Goal: Register for event/course

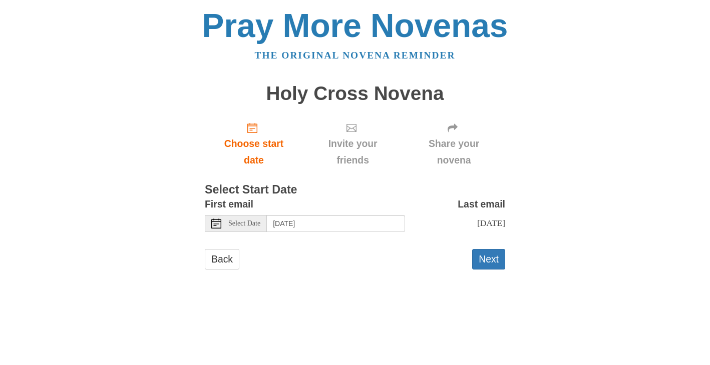
click at [237, 223] on span "Select Date" at bounding box center [244, 223] width 32 height 7
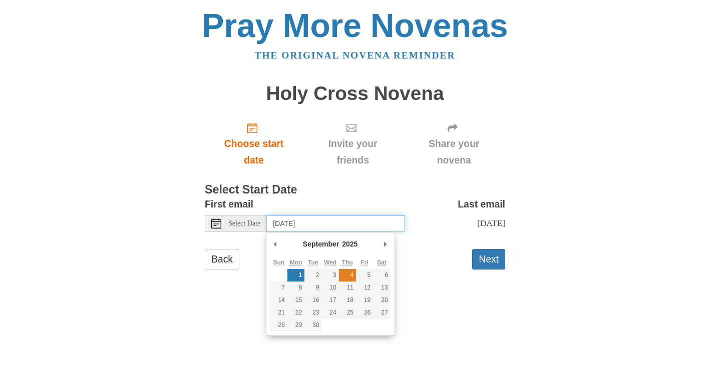
type input "[DATE]"
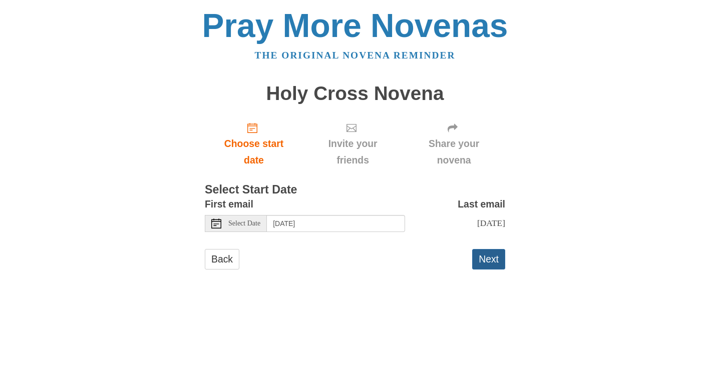
click at [489, 255] on button "Next" at bounding box center [488, 259] width 33 height 21
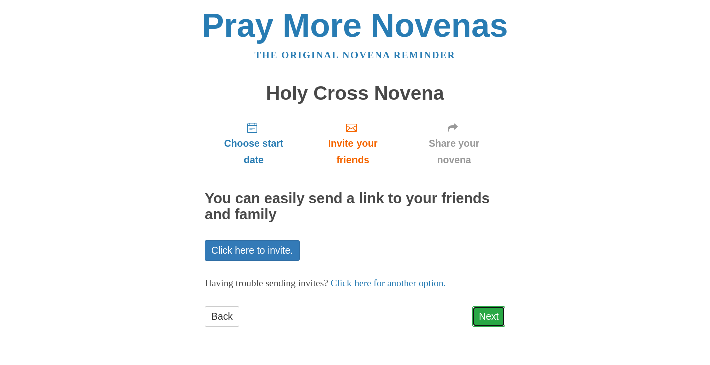
click at [488, 317] on link "Next" at bounding box center [488, 317] width 33 height 21
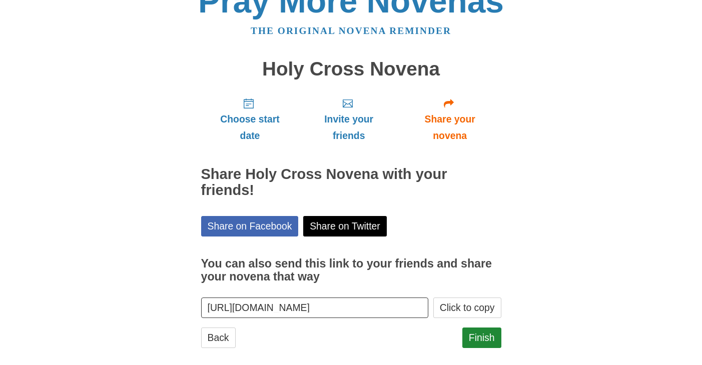
scroll to position [37, 0]
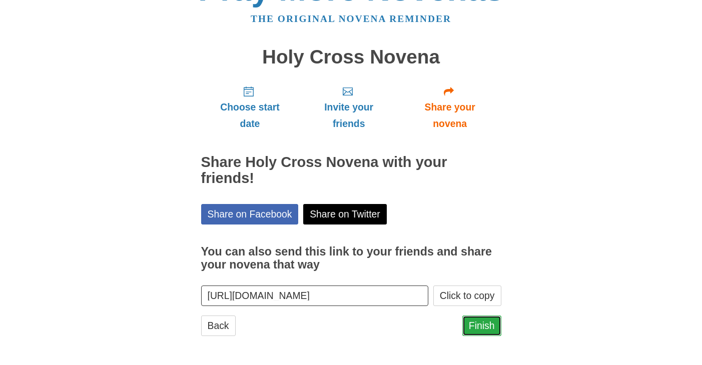
click at [483, 328] on link "Finish" at bounding box center [482, 326] width 39 height 21
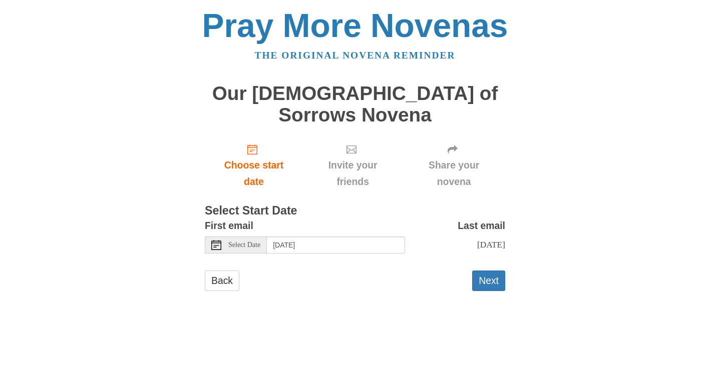
click at [254, 242] on span "Select Date" at bounding box center [244, 245] width 32 height 7
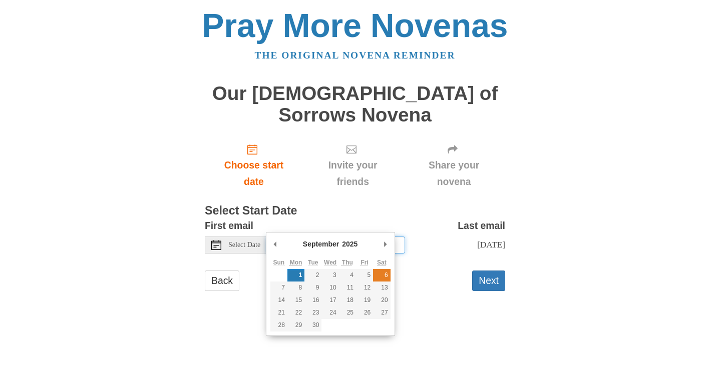
type input "Saturday, September 6th"
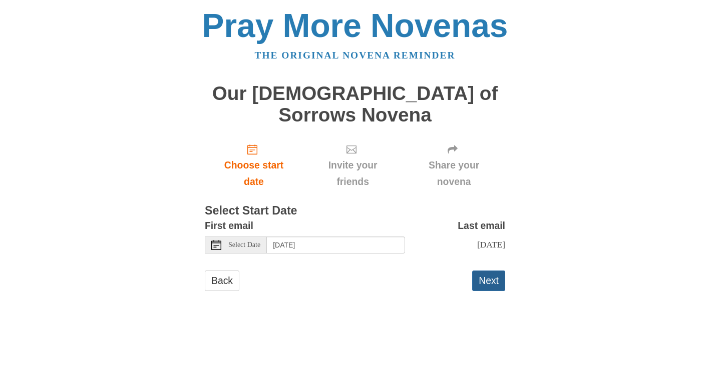
click at [491, 271] on button "Next" at bounding box center [488, 281] width 33 height 21
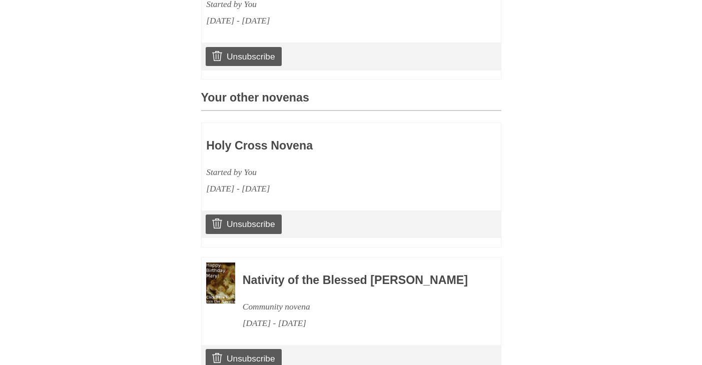
scroll to position [389, 0]
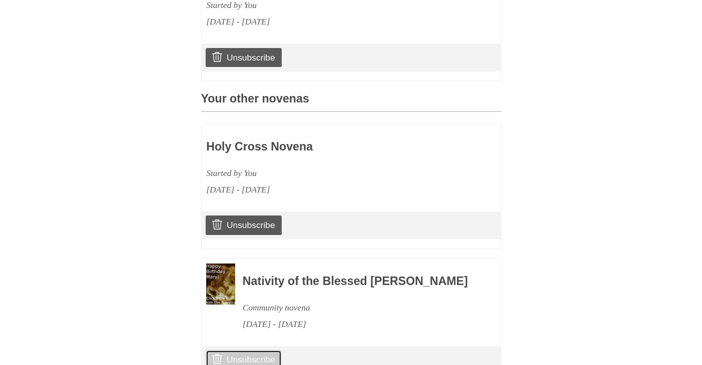
click at [228, 350] on link "Unsubscribe" at bounding box center [244, 359] width 76 height 19
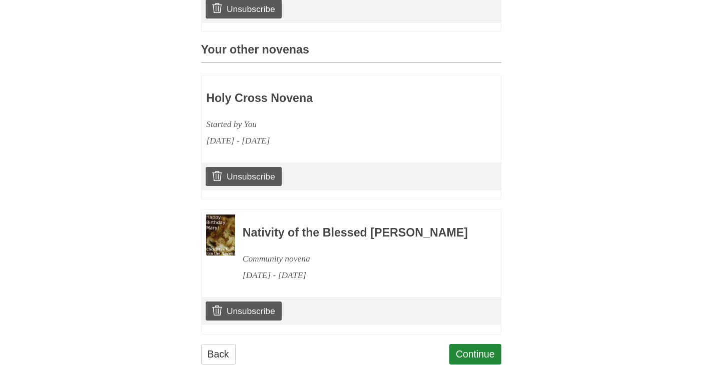
scroll to position [487, 0]
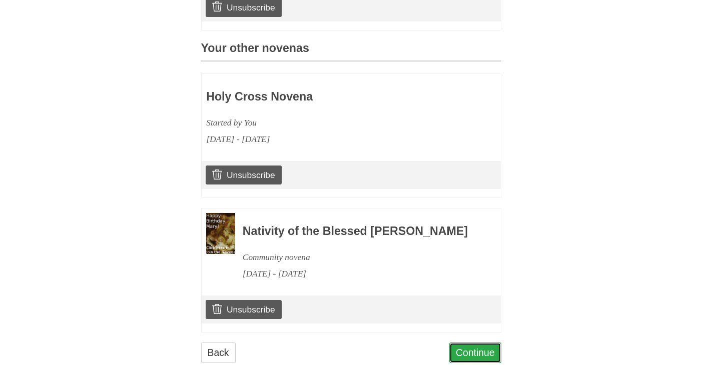
click at [478, 343] on link "Continue" at bounding box center [476, 353] width 52 height 21
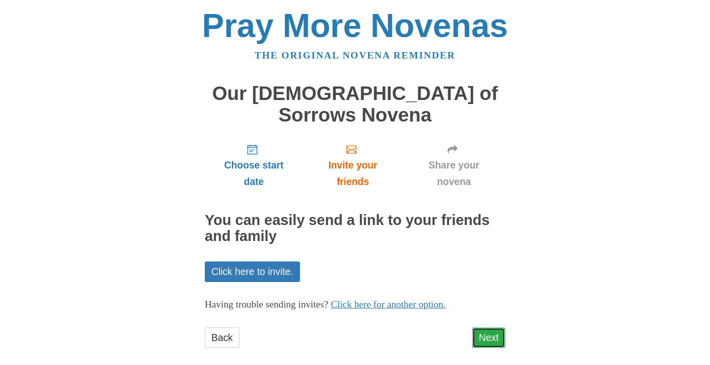
click at [496, 328] on link "Next" at bounding box center [488, 338] width 33 height 21
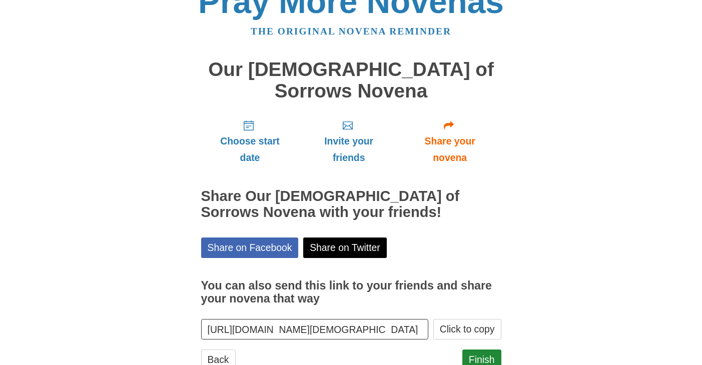
scroll to position [37, 0]
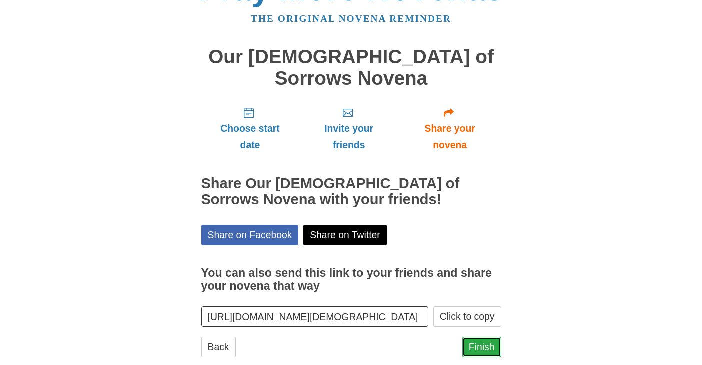
click at [481, 337] on link "Finish" at bounding box center [482, 347] width 39 height 21
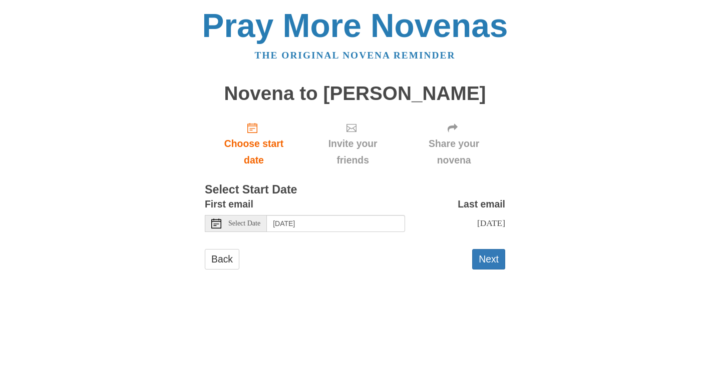
click at [254, 222] on span "Select Date" at bounding box center [244, 223] width 32 height 7
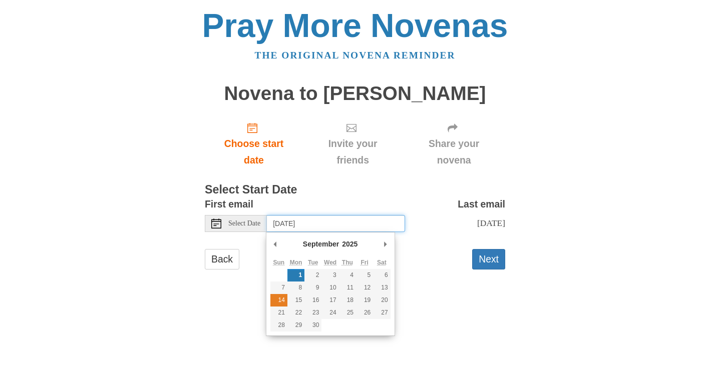
type input "Sunday, September 14th"
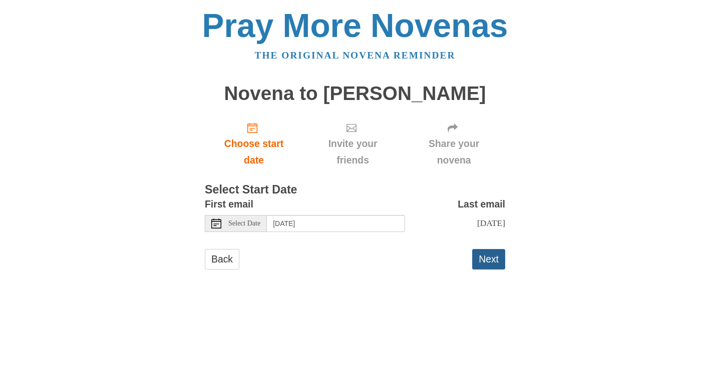
click at [493, 261] on button "Next" at bounding box center [488, 259] width 33 height 21
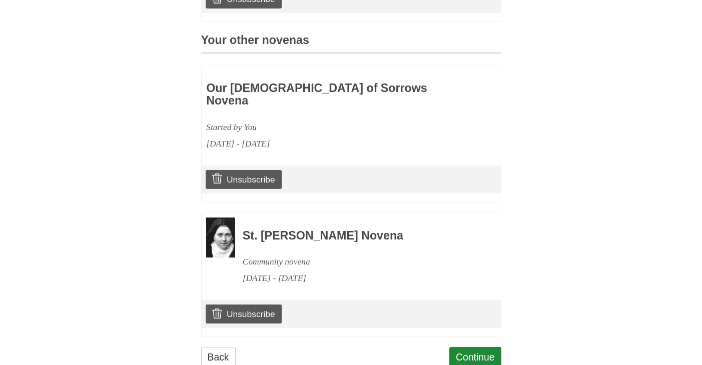
scroll to position [416, 0]
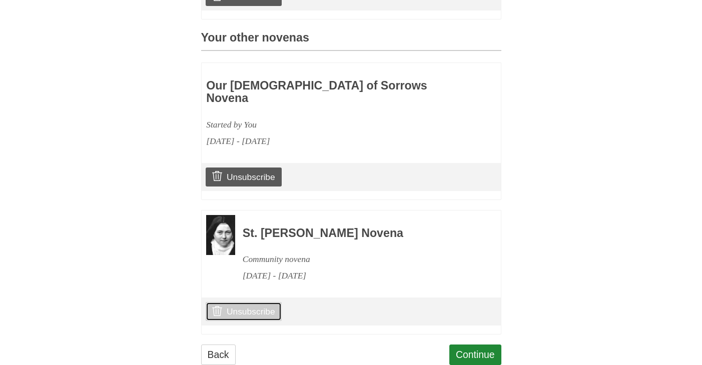
click at [264, 302] on link "Unsubscribe" at bounding box center [244, 311] width 76 height 19
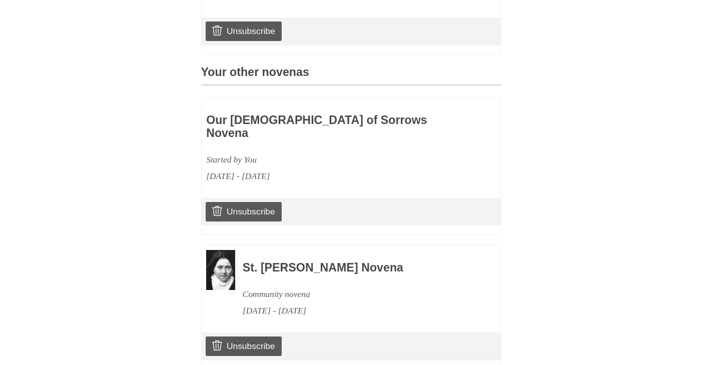
scroll to position [480, 0]
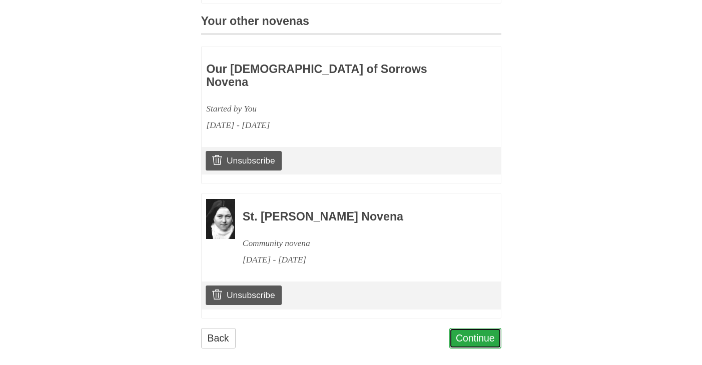
click at [481, 328] on link "Continue" at bounding box center [476, 338] width 52 height 21
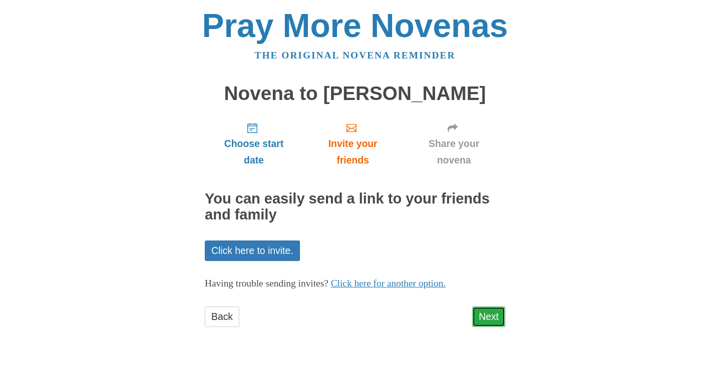
click at [486, 319] on link "Next" at bounding box center [488, 317] width 33 height 21
